Goal: Task Accomplishment & Management: Manage account settings

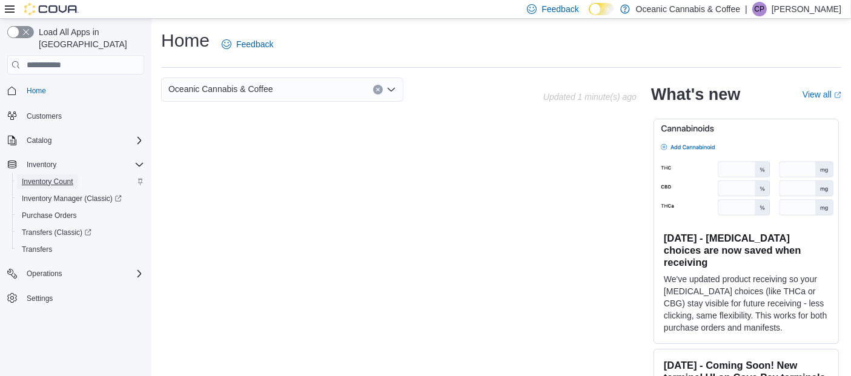
click at [51, 177] on span "Inventory Count" at bounding box center [47, 182] width 51 height 10
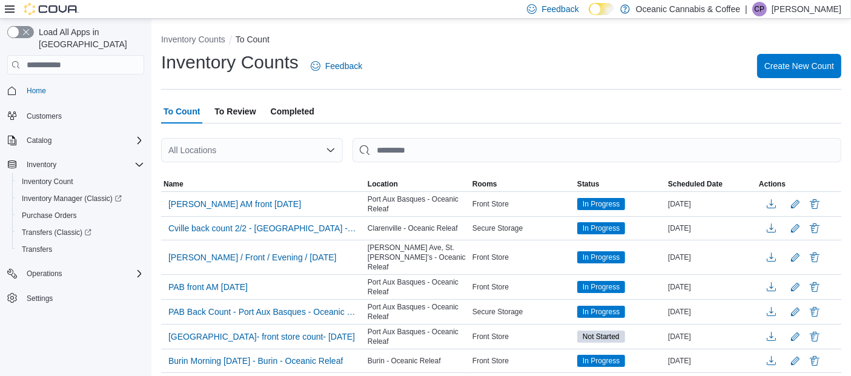
click at [8, 11] on icon at bounding box center [10, 9] width 10 height 10
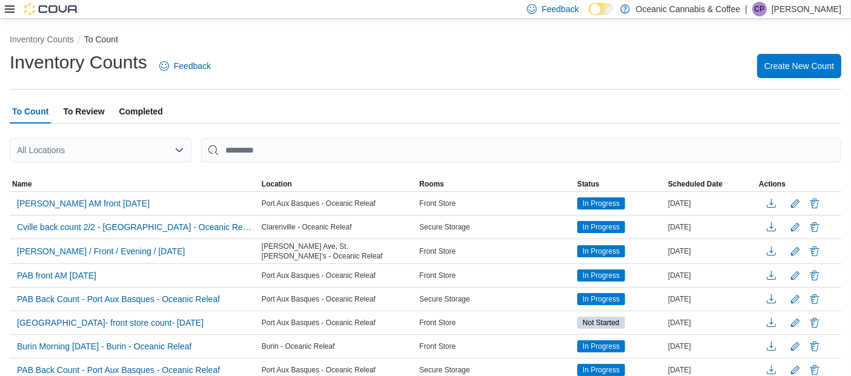
click at [78, 107] on span "To Review" at bounding box center [83, 111] width 41 height 24
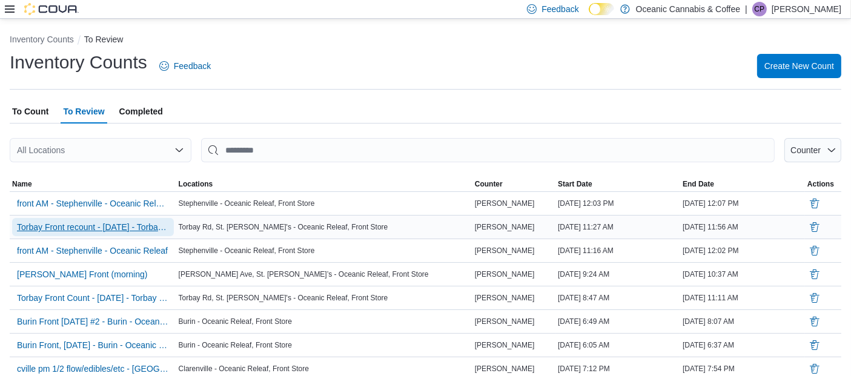
click at [118, 228] on span "Torbay Front recount - [DATE] - Torbay Rd, St. [PERSON_NAME]'s - Oceanic Releaf…" at bounding box center [93, 227] width 152 height 12
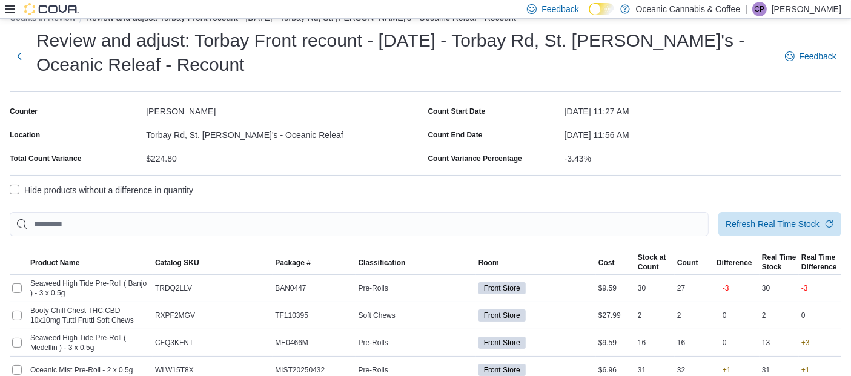
scroll to position [38, 0]
